Goal: Communication & Community: Answer question/provide support

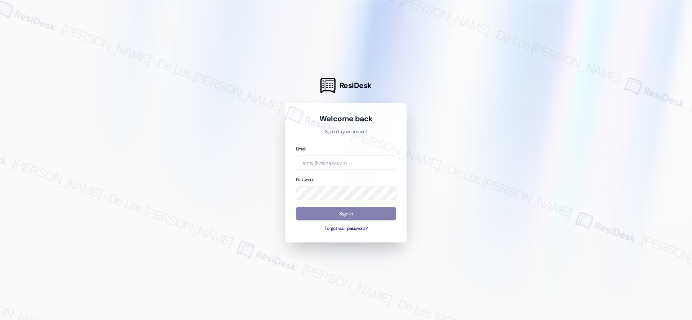
click at [592, 86] on div at bounding box center [346, 160] width 692 height 320
click at [364, 164] on input "email" at bounding box center [346, 162] width 100 height 14
paste input "automated-surveys-meridian_management-resen.six@meridian_[DOMAIN_NAME]"
type input "automated-surveys-meridian_management-resen.six@meridian_[DOMAIN_NAME]"
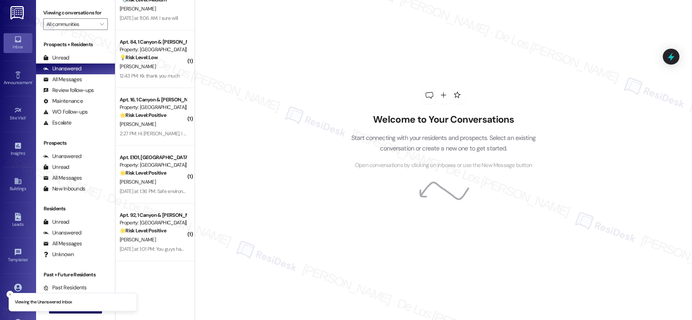
scroll to position [0, 0]
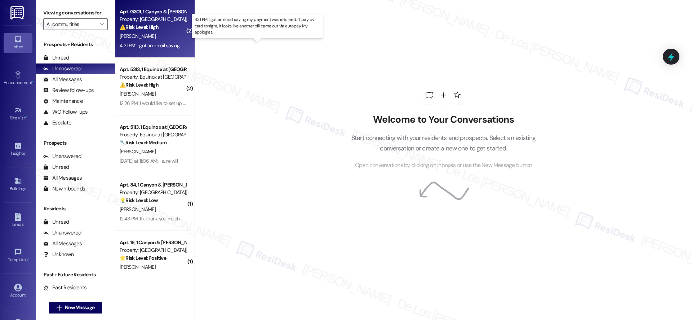
click at [159, 46] on div "4:31 PM: I got an email saying my payment was returned. I'll pay by card tonigh…" at bounding box center [265, 45] width 290 height 6
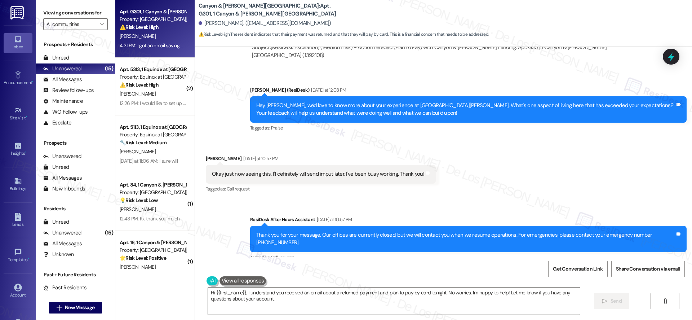
scroll to position [5917, 0]
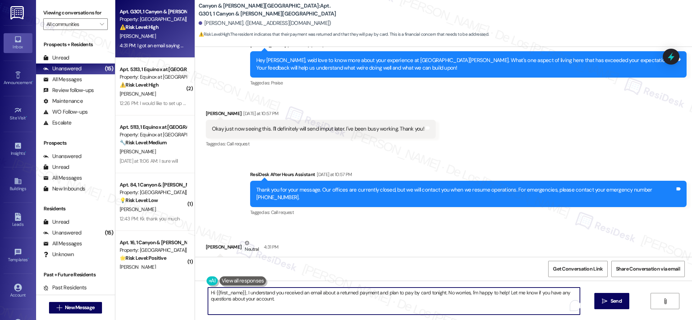
drag, startPoint x: 440, startPoint y: 291, endPoint x: 475, endPoint y: 301, distance: 36.8
click at [475, 301] on textarea "Hi {{first_name}}, I understand you received an email about a returned payment …" at bounding box center [394, 300] width 372 height 27
paste textarea "I understand you received an email about a returned payment and that you’re pla…"
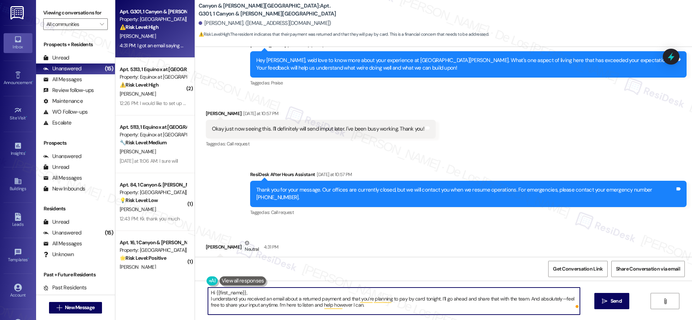
click at [208, 299] on textarea "Hi {{first_name}}, I understand you received an email about a returned payment …" at bounding box center [394, 300] width 372 height 27
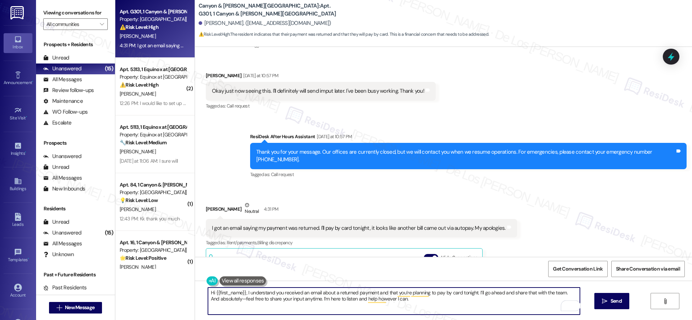
scroll to position [5956, 0]
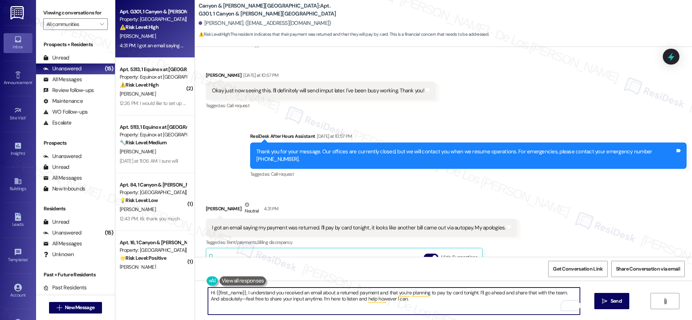
click at [228, 298] on textarea "Hi {{first_name}}, I understand you received an email about a returned payment …" at bounding box center [394, 300] width 372 height 27
click at [418, 299] on textarea "Hi {{first_name}}, I understand you received an email about a returned payment …" at bounding box center [394, 300] width 372 height 27
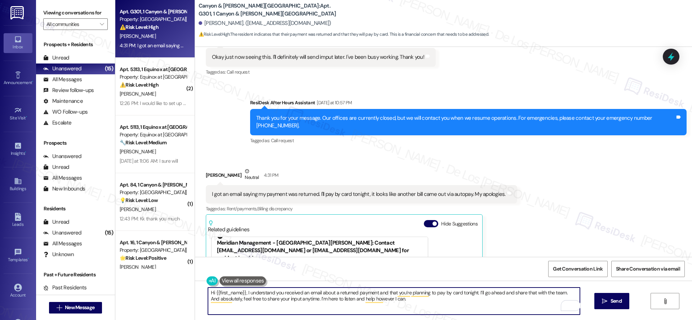
scroll to position [5991, 0]
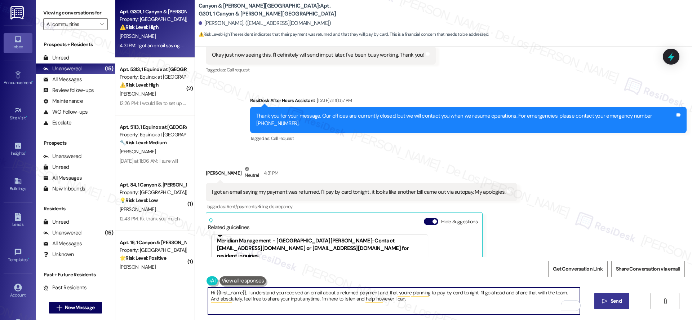
type textarea "Hi {{first_name}}, I understand you received an email about a returned payment …"
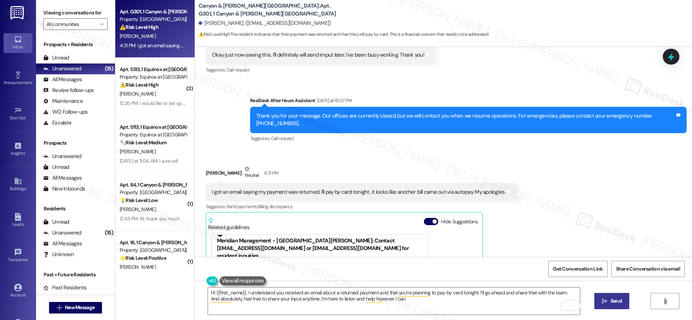
click at [613, 300] on span "Send" at bounding box center [615, 301] width 11 height 8
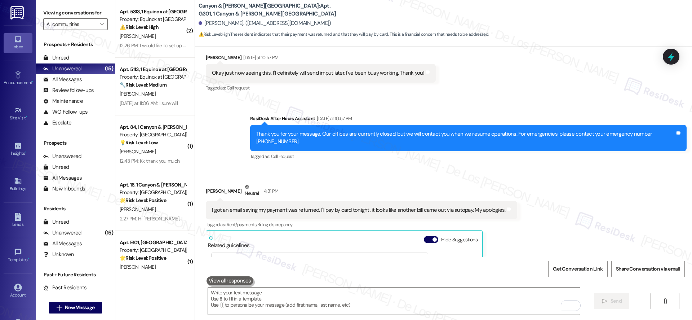
scroll to position [6049, 0]
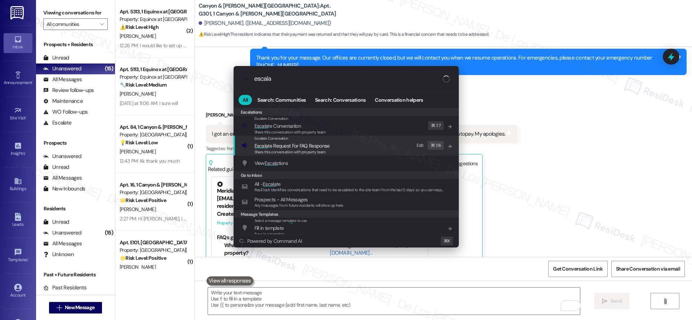
type input "escala"
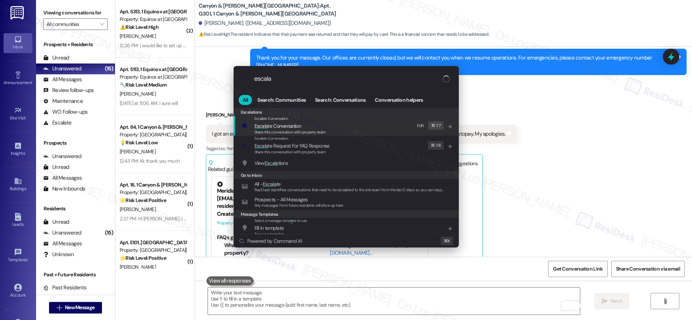
click at [321, 126] on span "Escala te Conversation" at bounding box center [289, 126] width 71 height 8
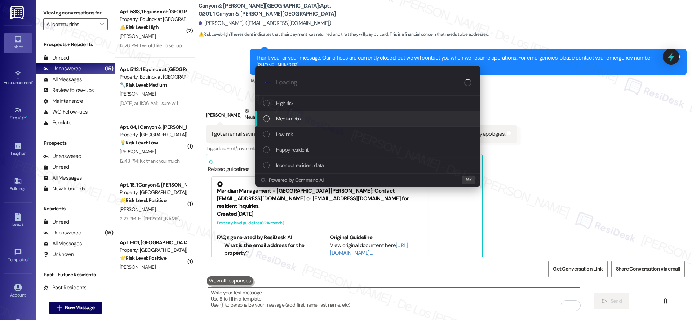
drag, startPoint x: 303, startPoint y: 117, endPoint x: 312, endPoint y: 120, distance: 9.0
click at [303, 117] on div "Medium risk" at bounding box center [368, 119] width 211 height 8
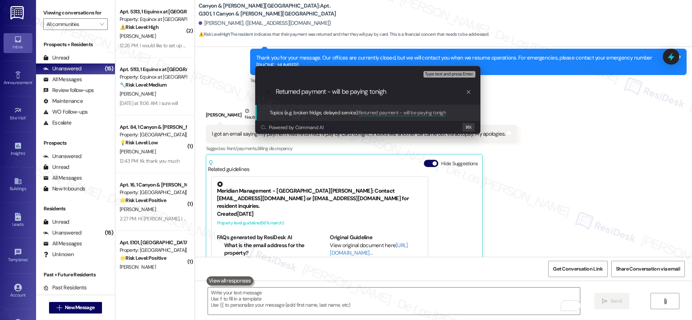
type input "Returned payment - will be paying tonight"
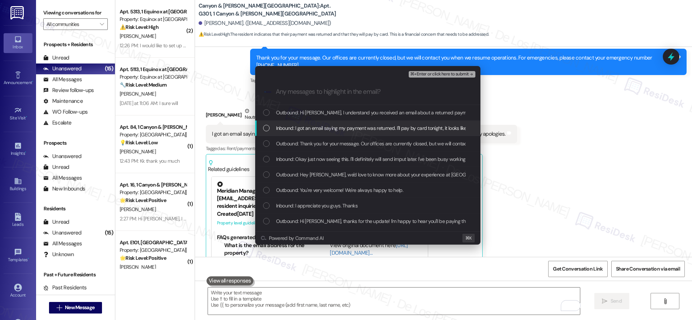
click at [322, 127] on span "Inbound: I got an email saying my payment was returned. I'll pay by card tonigh…" at bounding box center [422, 128] width 292 height 8
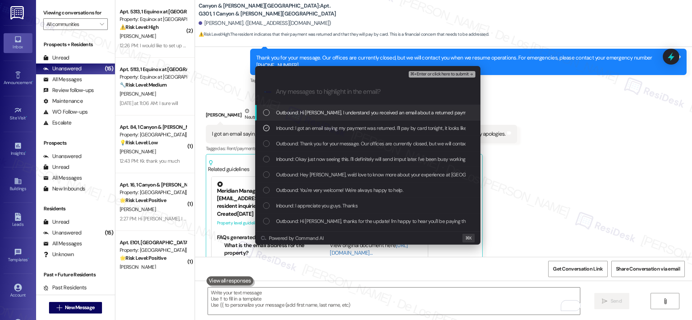
click at [432, 73] on span "⌘+Enter or click here to submit" at bounding box center [439, 74] width 58 height 5
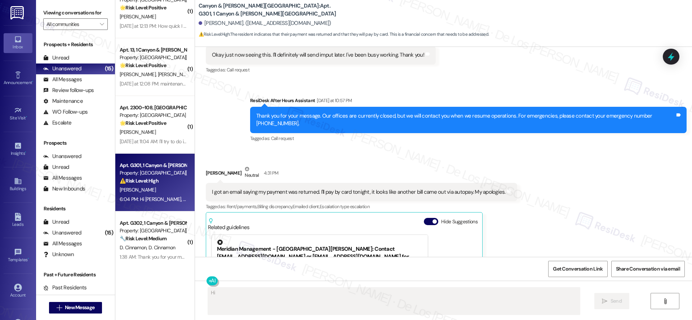
scroll to position [0, 0]
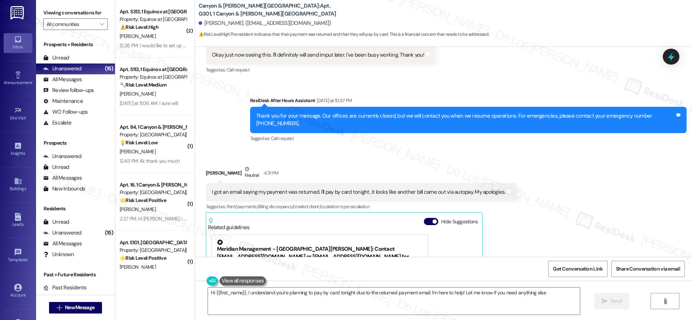
type textarea "Hi {{first_name}}, I understand you're planning to pay by card tonight due to t…"
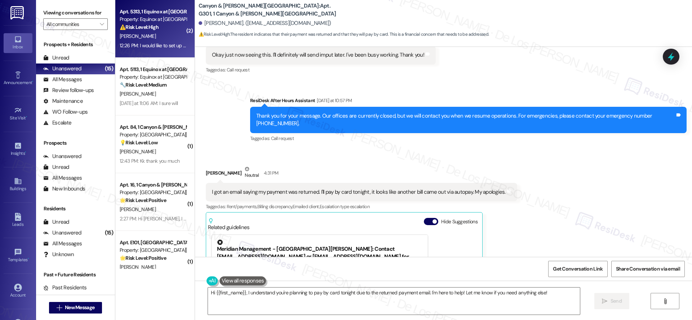
click at [156, 49] on div "12:26 PM: I would like to set up a payment arrangement. 12:26 PM: I would like …" at bounding box center [178, 45] width 116 height 6
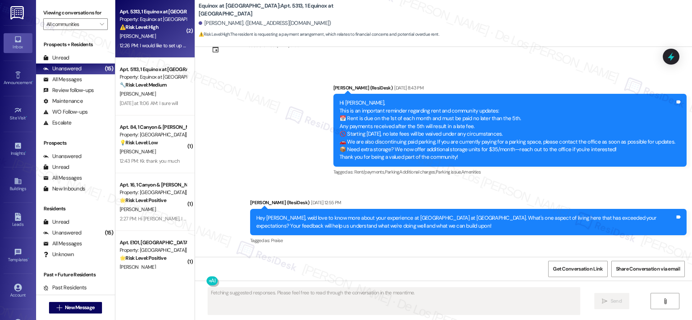
scroll to position [420, 0]
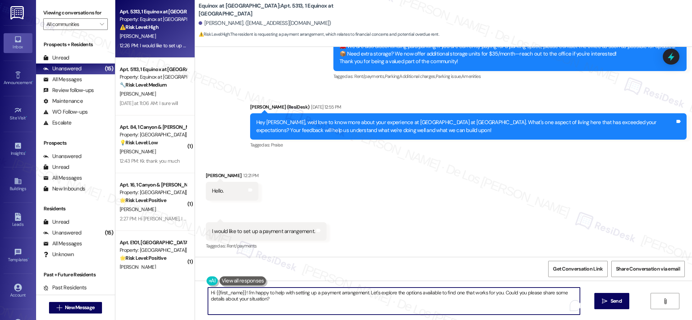
drag, startPoint x: 364, startPoint y: 289, endPoint x: 382, endPoint y: 311, distance: 28.1
click at [382, 311] on textarea "Hi {{first_name}}! I'm happy to help with setting up a payment arrangement. Let…" at bounding box center [394, 300] width 372 height 27
drag, startPoint x: 268, startPoint y: 291, endPoint x: 258, endPoint y: 295, distance: 11.8
click at [251, 292] on textarea "Hi {{first_name}}! I'm happy to help with setting up a payment arrangement." at bounding box center [394, 300] width 372 height 27
click at [372, 295] on textarea "Hi {{first_name}}! I'm here to assist with setting up a payment arrangement." at bounding box center [394, 300] width 372 height 27
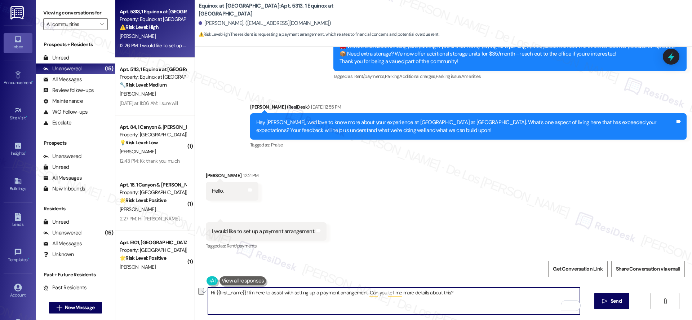
paste textarea "I’m here to help with setting up a payment arrangement. Could you share a few m…"
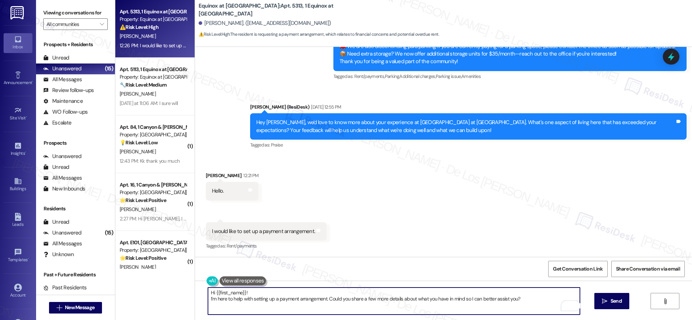
click at [207, 295] on div "Hi {{first_name}}! I’m here to help with setting up a payment arrangement. Coul…" at bounding box center [393, 301] width 372 height 28
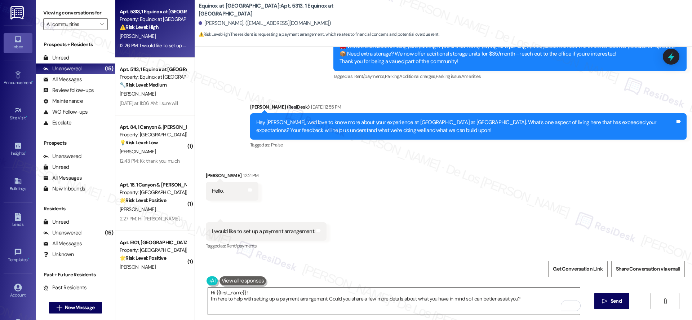
click at [207, 298] on div "Hi {{first_name}}! I’m here to help with setting up a payment arrangement. Coul…" at bounding box center [393, 301] width 372 height 28
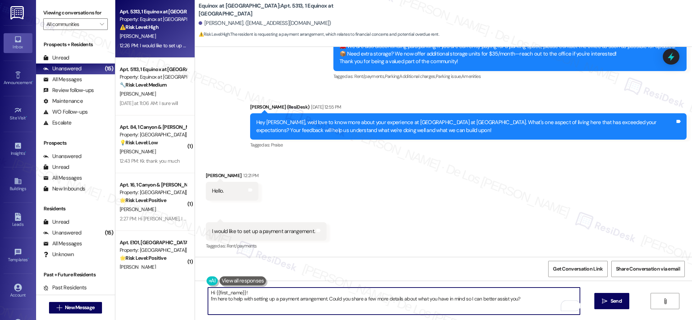
click at [208, 299] on textarea "Hi {{first_name}}! I’m here to help with setting up a payment arrangement. Coul…" at bounding box center [394, 300] width 372 height 27
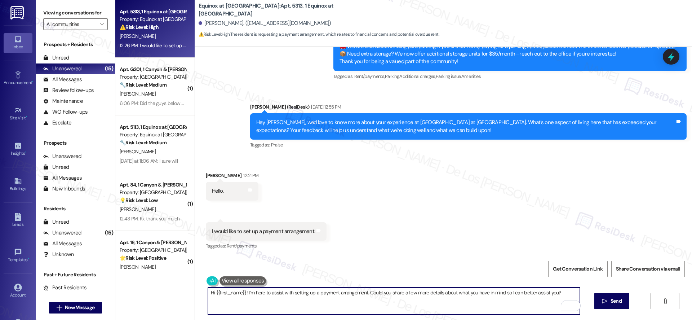
click at [501, 305] on textarea "Hi {{first_name}}! I’m here to assist with setting up a payment arrangement. Co…" at bounding box center [394, 300] width 372 height 27
type textarea "Hi {{first_name}}! I’m here to assist with setting up a payment arrangement. Co…"
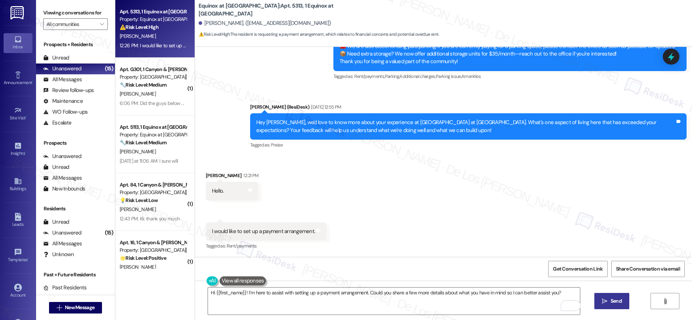
click at [620, 296] on button " Send" at bounding box center [611, 301] width 35 height 16
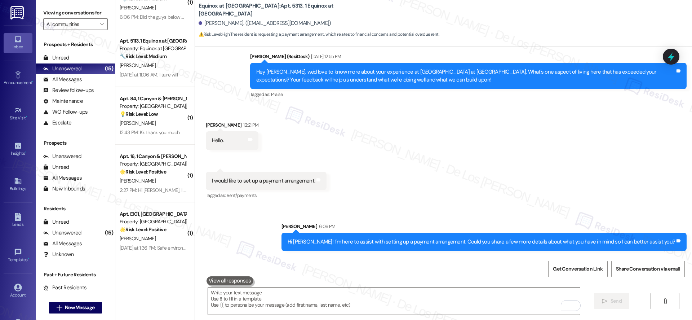
scroll to position [0, 0]
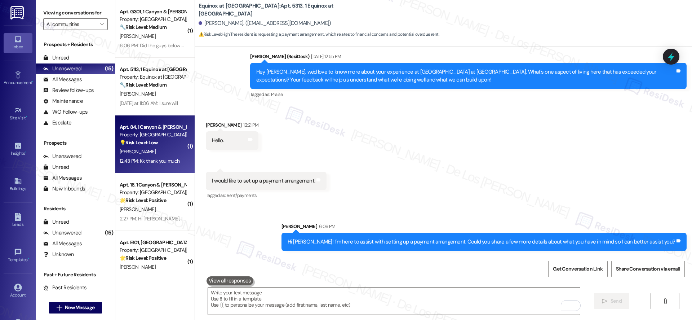
click at [169, 141] on div "💡 Risk Level: Low The resident is requesting a cosmetic enhancement (a glass do…" at bounding box center [153, 143] width 67 height 8
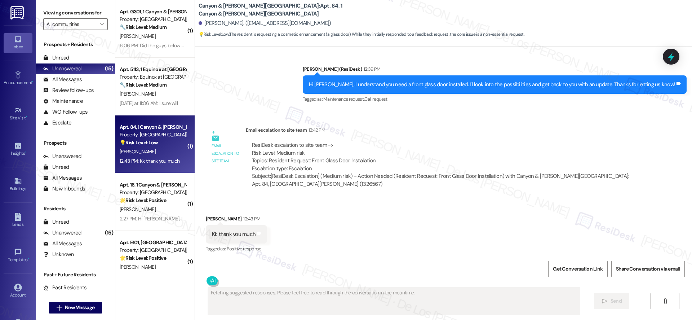
scroll to position [657, 0]
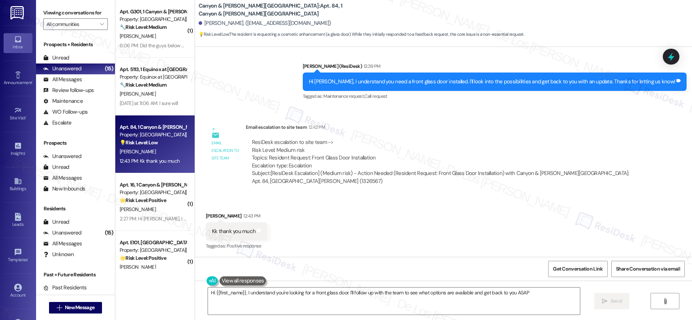
type textarea "Hi {{first_name}}, I understand you're looking for a front glass door. I'll fol…"
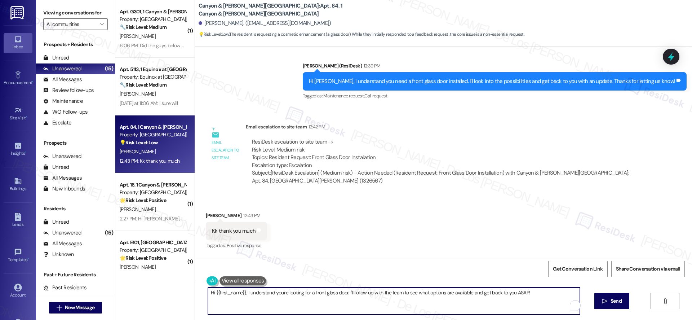
click at [354, 300] on textarea "Hi {{first_name}}, I understand you're looking for a front glass door. I'll fol…" at bounding box center [394, 300] width 372 height 27
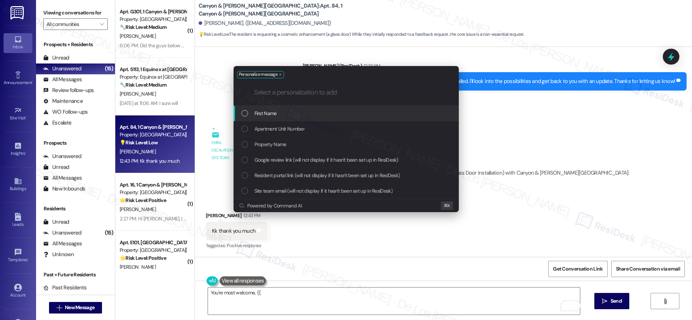
click at [370, 111] on div "First Name" at bounding box center [346, 113] width 211 height 8
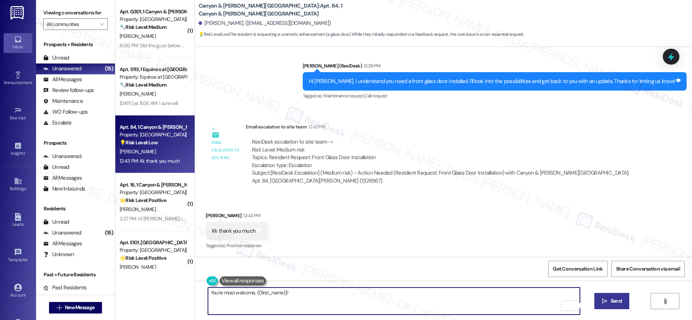
type textarea "You're most welcome, {{first_name}}!"
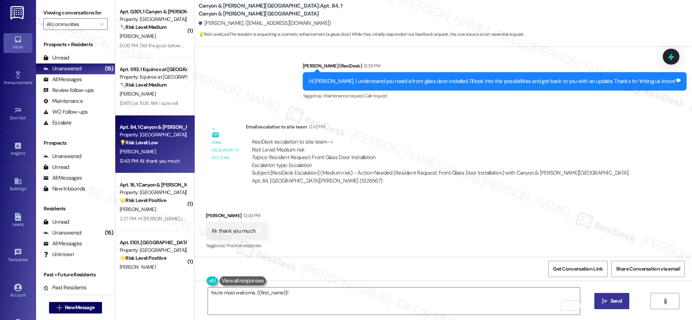
click at [610, 301] on span "Send" at bounding box center [615, 301] width 11 height 8
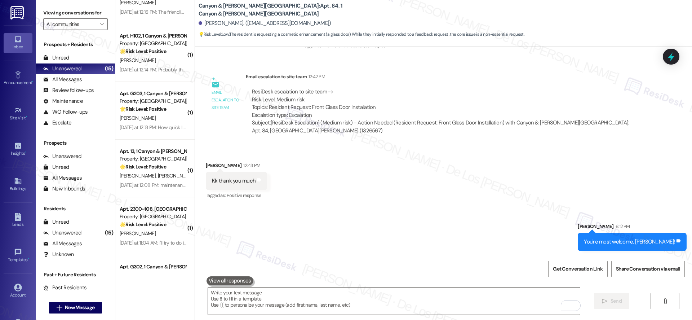
scroll to position [538, 0]
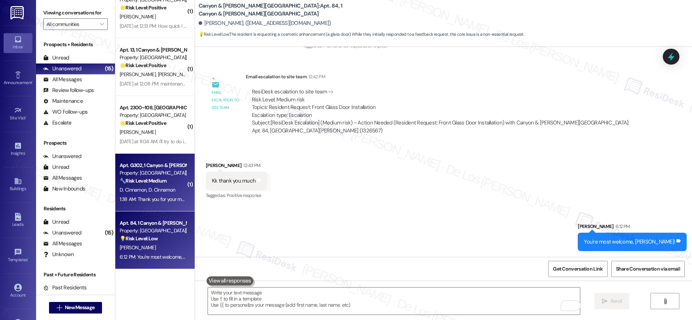
click at [169, 173] on div "Property: [GEOGRAPHIC_DATA][PERSON_NAME]" at bounding box center [153, 173] width 67 height 8
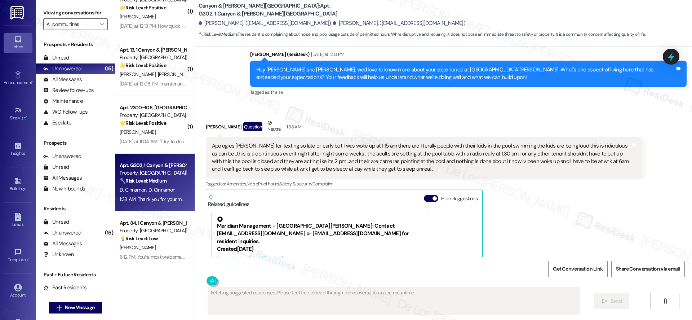
scroll to position [1117, 0]
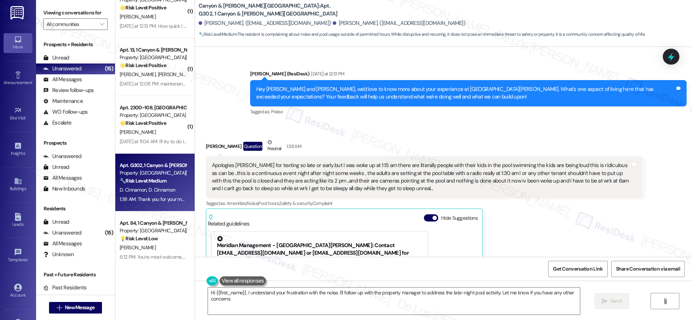
type textarea "Hi {{first_name}}, I understand your frustration with the noise. I'll follow up…"
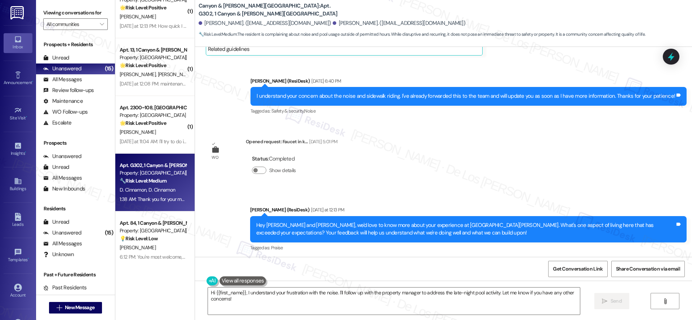
scroll to position [1143, 0]
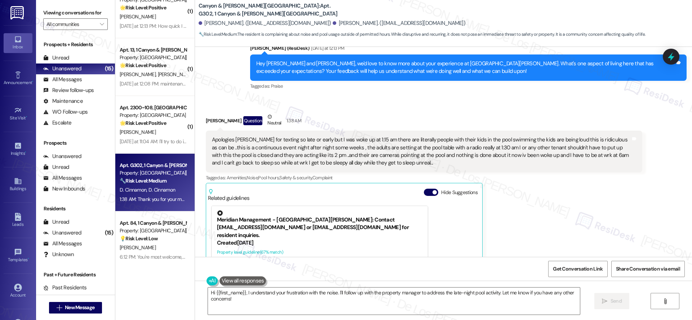
drag, startPoint x: 240, startPoint y: 132, endPoint x: 362, endPoint y: 160, distance: 125.1
click at [362, 160] on div "Apologies [PERSON_NAME] for texting so late or early but I was woke up at 1:15 …" at bounding box center [424, 151] width 436 height 42
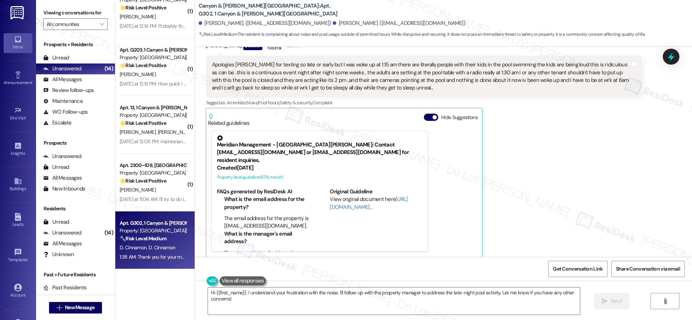
scroll to position [1277, 0]
